Goal: Task Accomplishment & Management: Use online tool/utility

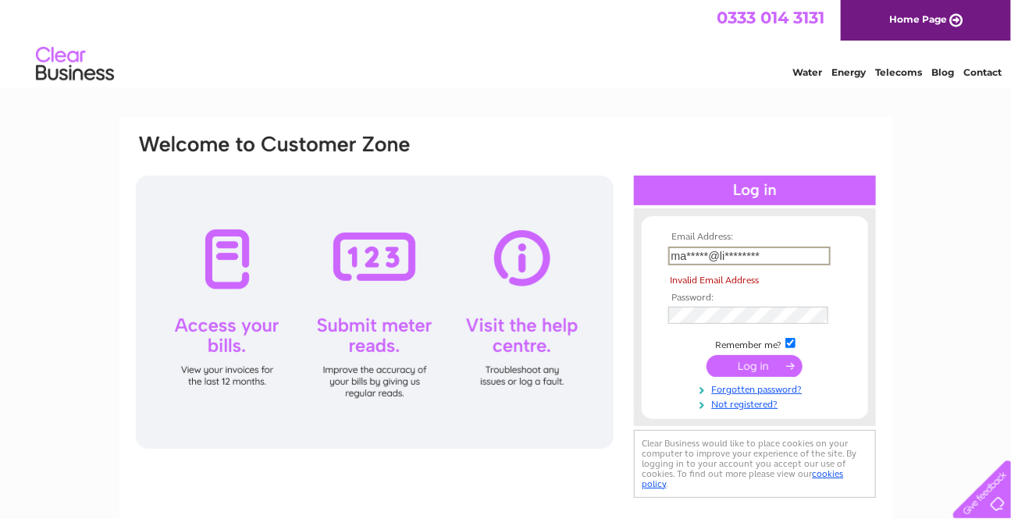
click at [774, 256] on input "ma*****@li********" at bounding box center [749, 256] width 162 height 19
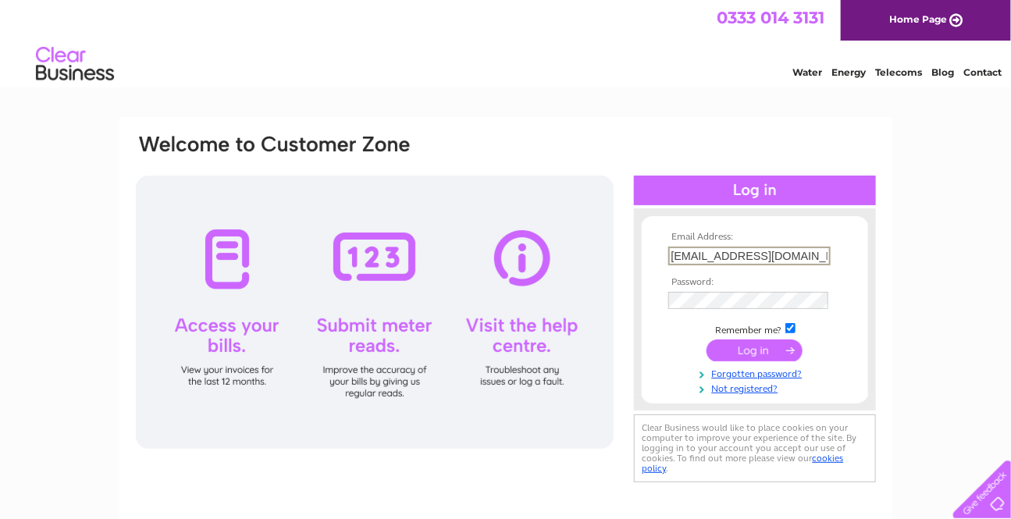
type input "maryyam@live.co.uk"
click at [756, 351] on input "submit" at bounding box center [755, 351] width 96 height 22
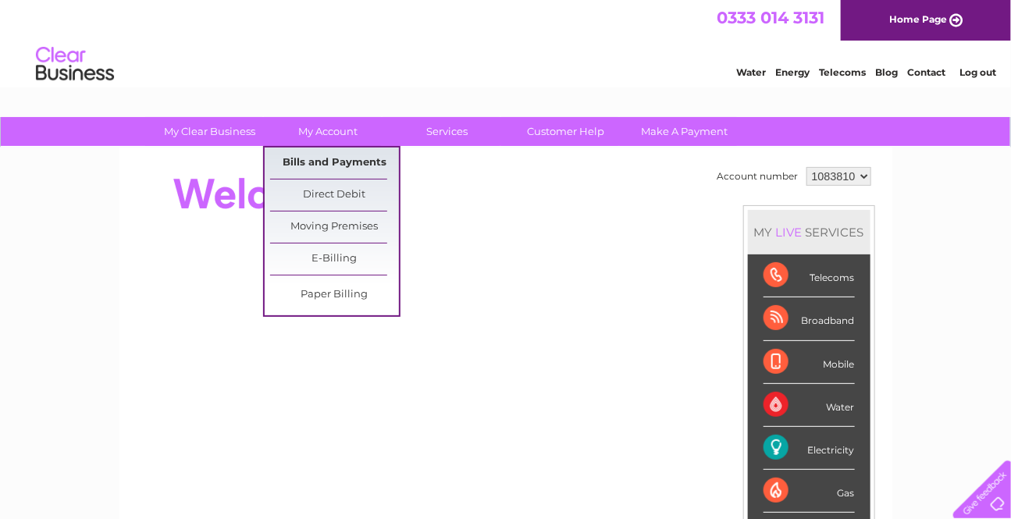
click at [322, 158] on link "Bills and Payments" at bounding box center [334, 163] width 129 height 31
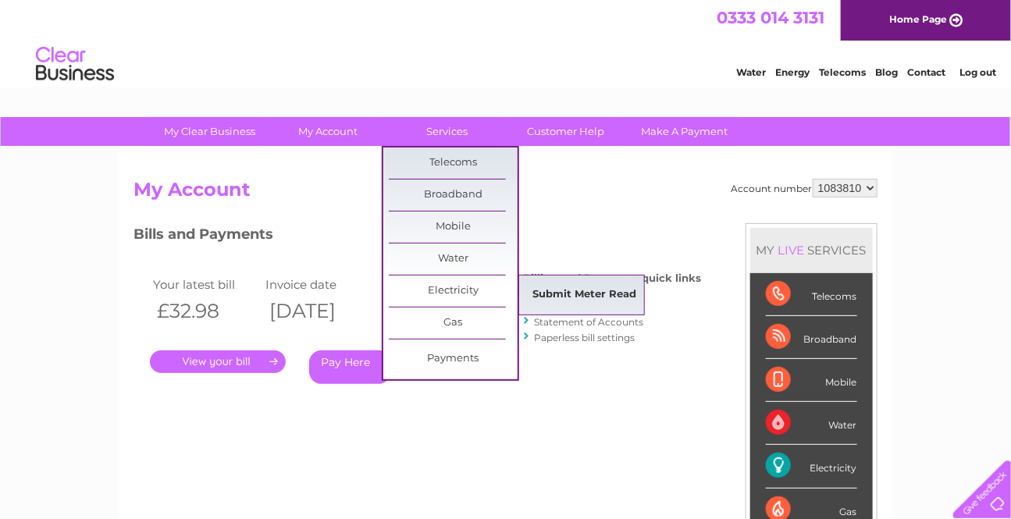
click at [600, 291] on link "Submit Meter Read" at bounding box center [584, 294] width 129 height 31
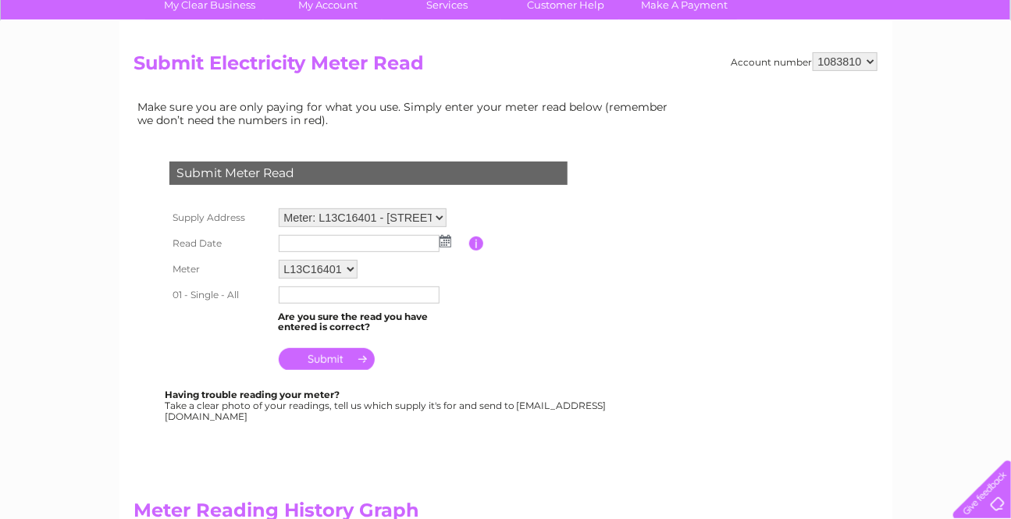
scroll to position [141, 0]
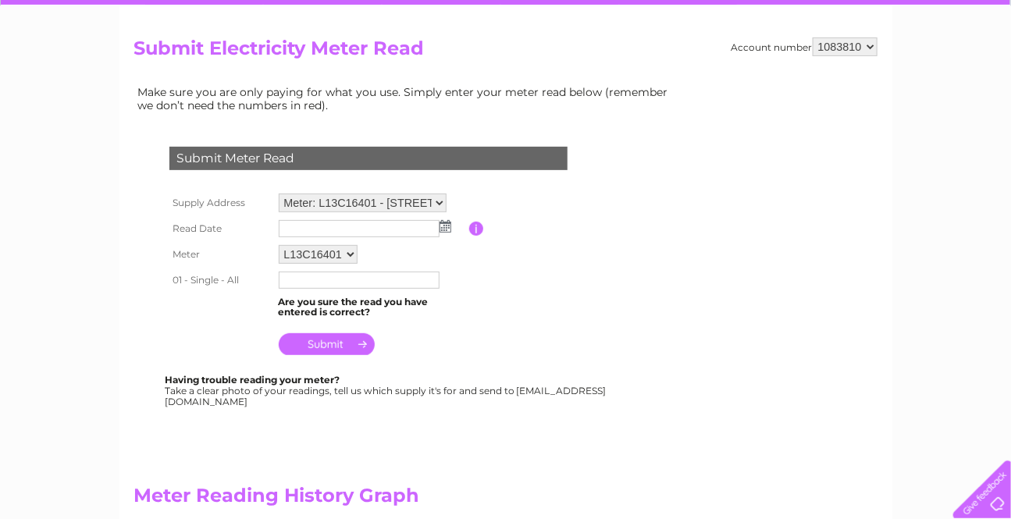
click at [445, 227] on img at bounding box center [446, 226] width 12 height 12
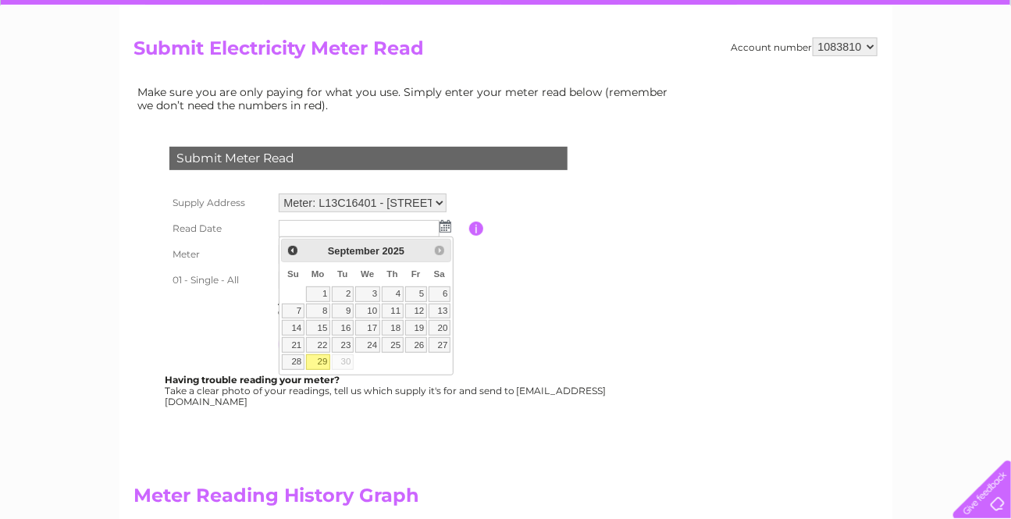
click at [319, 359] on link "29" at bounding box center [318, 362] width 24 height 16
type input "2025/09/29"
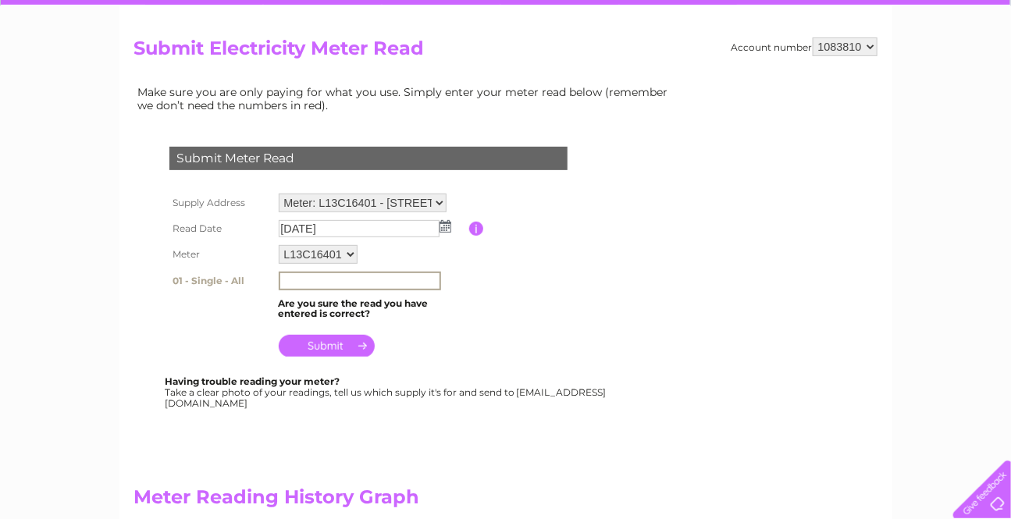
click at [285, 283] on input "text" at bounding box center [360, 281] width 162 height 19
type input "28936"
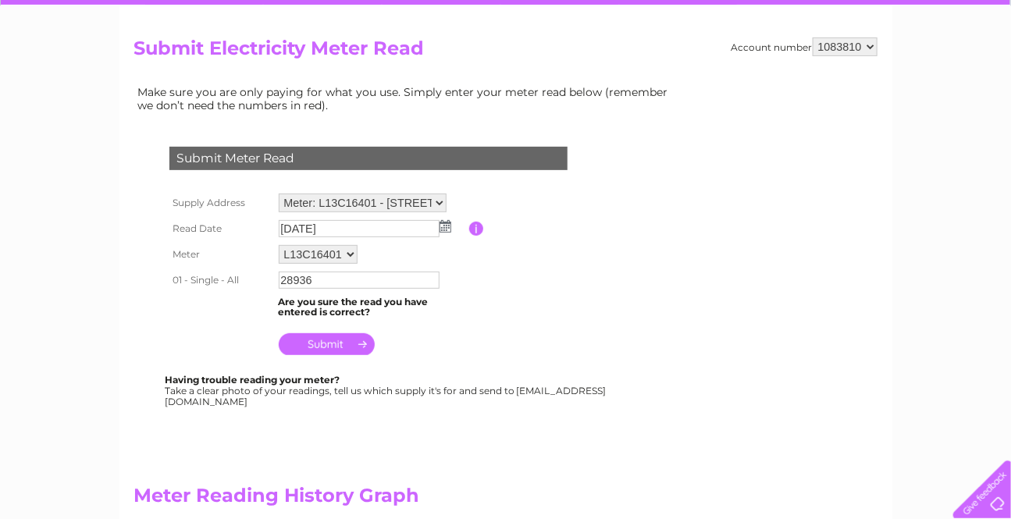
click at [343, 347] on input "submit" at bounding box center [327, 344] width 96 height 22
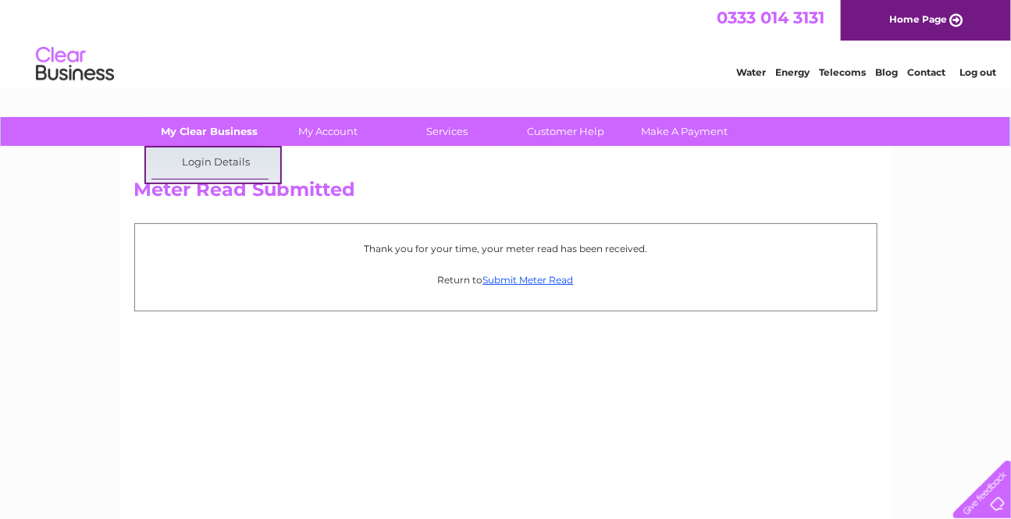
click at [218, 126] on link "My Clear Business" at bounding box center [209, 131] width 129 height 29
